Goal: Information Seeking & Learning: Learn about a topic

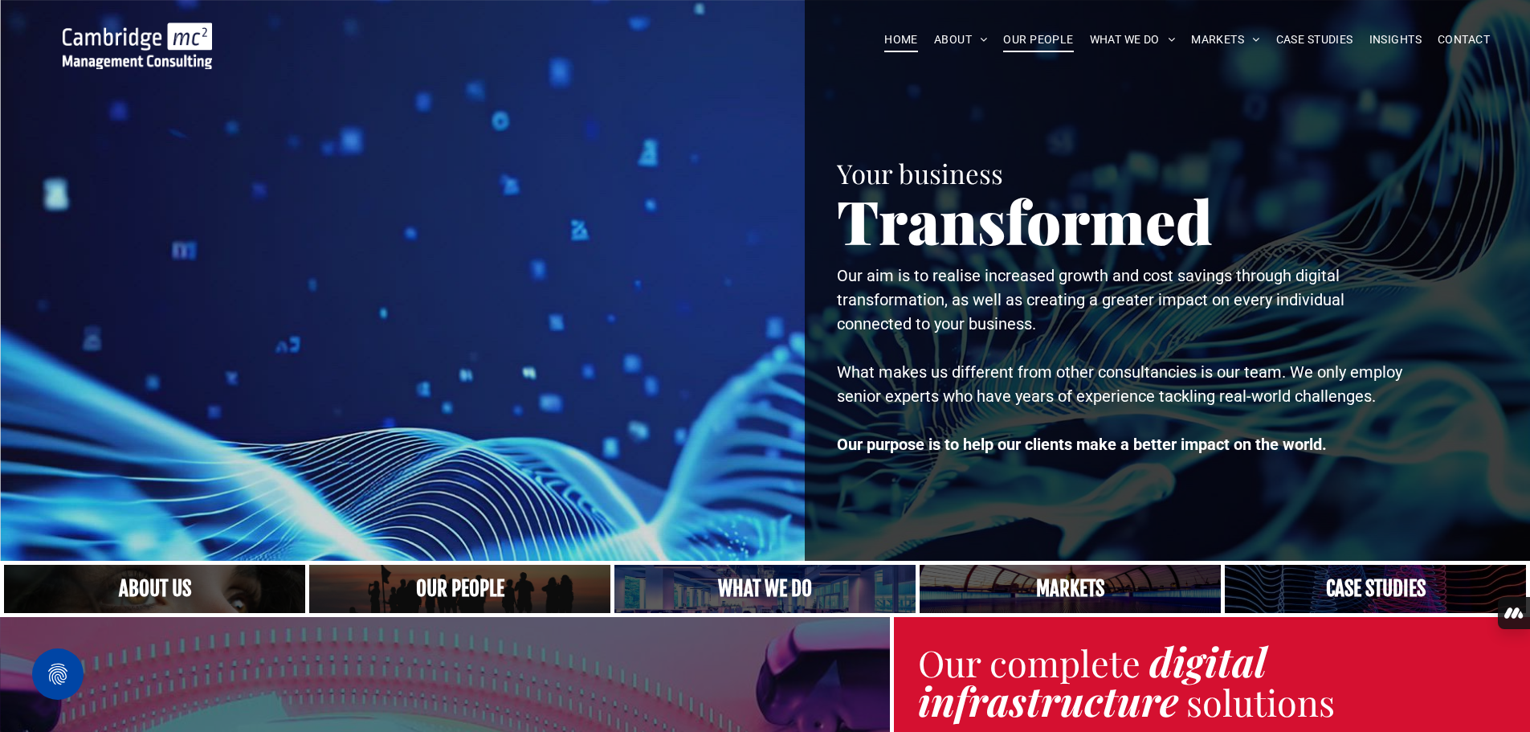
click at [1027, 39] on span "OUR PEOPLE" at bounding box center [1038, 39] width 70 height 25
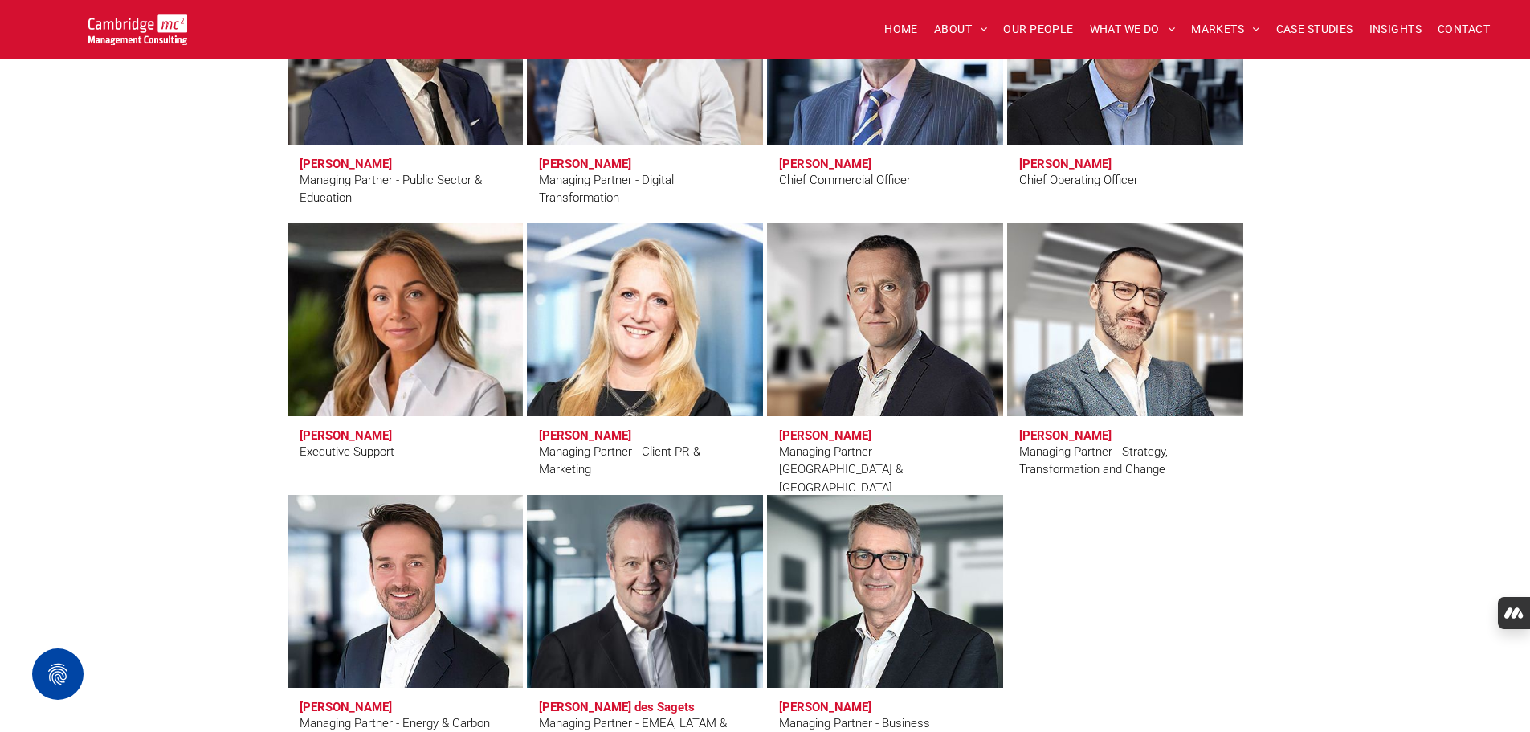
scroll to position [1205, 0]
